Goal: Check status: Check status

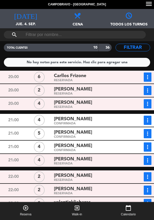
scroll to position [25, 0]
click at [29, 72] on div "6" at bounding box center [39, 76] width 26 height 9
click at [77, 72] on span "Carllos Frizone" at bounding box center [70, 75] width 32 height 7
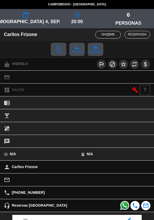
scroll to position [67, 0]
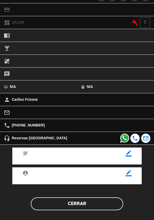
click at [81, 205] on button "Cerrar" at bounding box center [77, 203] width 92 height 13
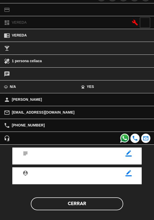
click at [83, 208] on button "Cerrar" at bounding box center [77, 203] width 92 height 13
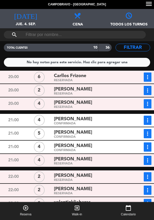
click at [67, 106] on div "RESERVADA" at bounding box center [91, 107] width 74 height 2
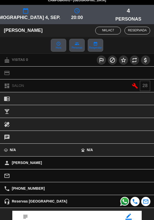
scroll to position [63, 0]
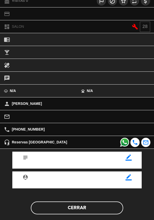
click at [96, 208] on button "Cerrar" at bounding box center [77, 207] width 92 height 13
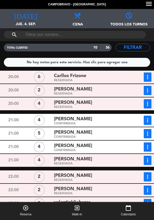
scroll to position [20, 0]
click at [148, 74] on icon "more_vert" at bounding box center [147, 77] width 6 height 6
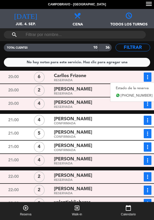
click at [138, 84] on link "Estado de la reserva" at bounding box center [133, 88] width 47 height 8
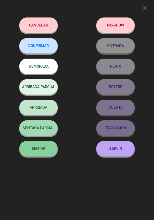
click at [43, 45] on span "CONFIRMAR" at bounding box center [38, 45] width 21 height 4
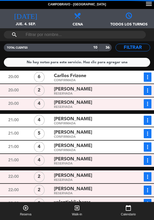
click at [150, 101] on icon "more_vert" at bounding box center [147, 104] width 6 height 6
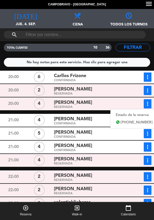
click at [128, 111] on link "Estado de la reserva" at bounding box center [133, 115] width 47 height 8
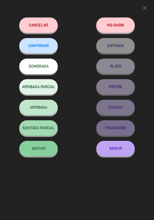
click at [49, 49] on button "CONFIRMAR" at bounding box center [38, 45] width 38 height 15
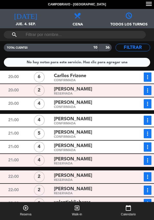
click at [83, 115] on span "[PERSON_NAME]" at bounding box center [73, 118] width 38 height 7
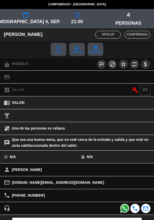
scroll to position [70, 0]
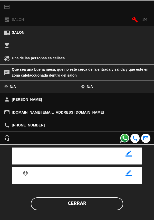
click at [54, 207] on button "Cerrar" at bounding box center [77, 203] width 92 height 13
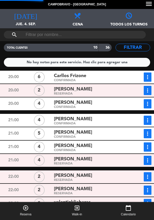
click at [53, 129] on div "[PERSON_NAME] CONFIRMADA" at bounding box center [90, 133] width 77 height 9
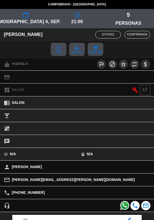
scroll to position [67, 0]
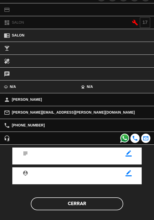
click at [89, 208] on button "Cerrar" at bounding box center [77, 203] width 92 height 13
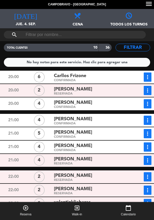
click at [107, 142] on div "[PERSON_NAME]" at bounding box center [91, 145] width 74 height 7
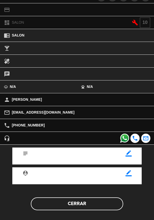
click at [92, 201] on button "Cerrar" at bounding box center [77, 203] width 92 height 13
click at [94, 208] on button "Cerrar" at bounding box center [77, 203] width 92 height 13
click at [94, 201] on button "Cerrar" at bounding box center [77, 203] width 92 height 13
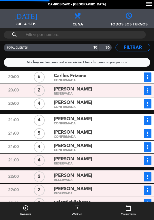
click at [99, 185] on div "[PERSON_NAME]" at bounding box center [91, 188] width 74 height 7
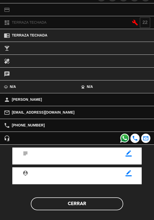
click at [91, 207] on button "Cerrar" at bounding box center [77, 203] width 92 height 13
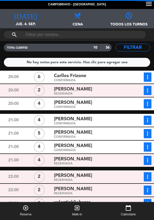
click at [150, 173] on icon "more_vert" at bounding box center [147, 176] width 6 height 6
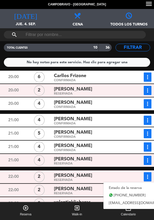
click at [129, 184] on link "Estado de la reserva" at bounding box center [139, 188] width 72 height 8
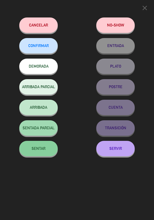
click at [44, 50] on button "CONFIRMAR" at bounding box center [38, 45] width 38 height 15
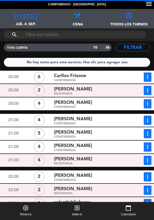
click at [149, 157] on icon "more_vert" at bounding box center [147, 160] width 6 height 6
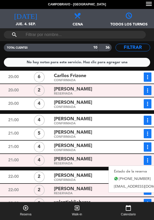
click at [130, 167] on link "Estado de la reserva" at bounding box center [145, 171] width 72 height 8
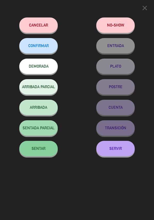
click at [43, 48] on span "CONFIRMAR" at bounding box center [38, 45] width 21 height 4
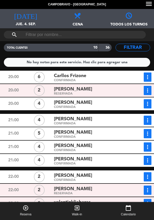
click at [94, 206] on div "RESERVADA" at bounding box center [91, 207] width 74 height 2
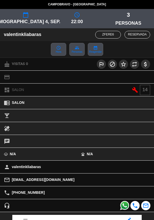
scroll to position [57, 0]
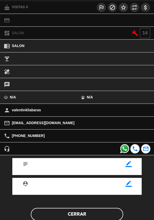
click at [89, 212] on button "Cerrar" at bounding box center [77, 214] width 92 height 13
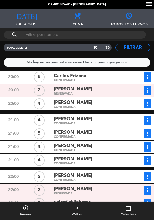
scroll to position [0, 0]
